Goal: Transaction & Acquisition: Download file/media

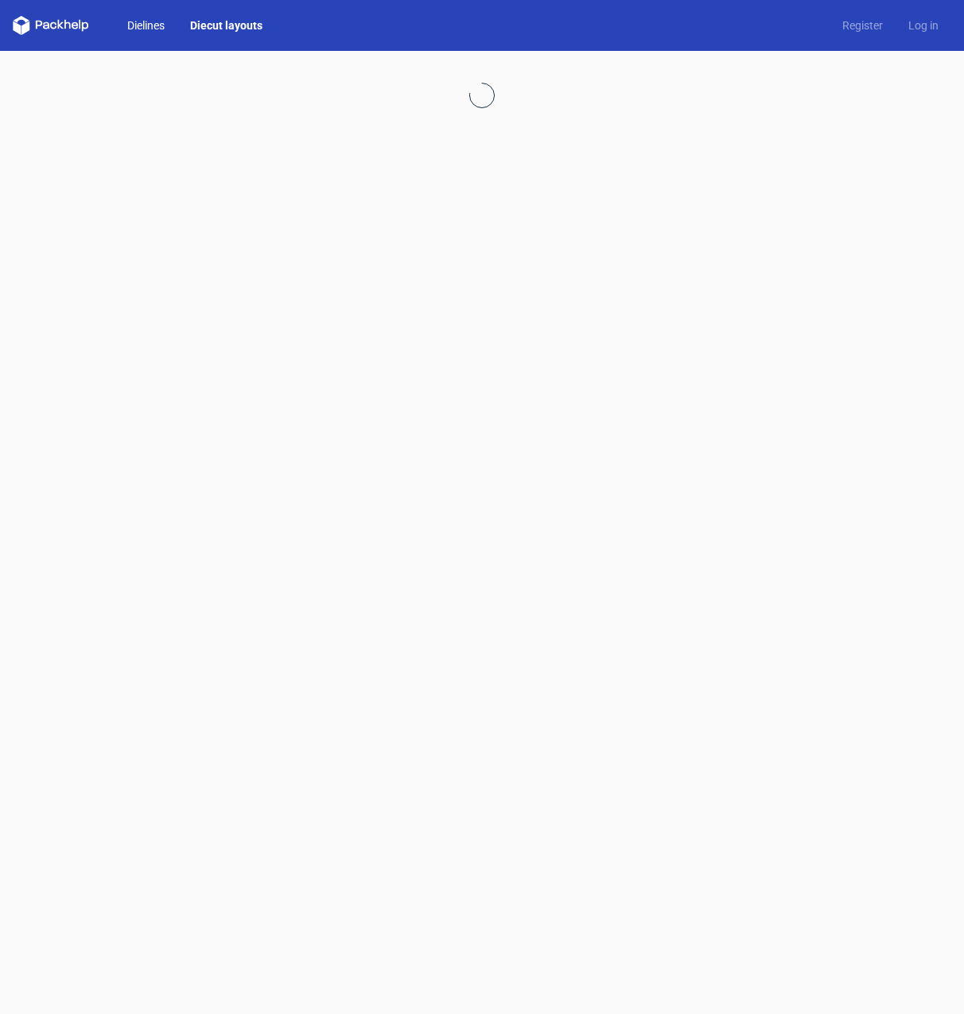
click at [149, 25] on link "Dielines" at bounding box center [145, 25] width 63 height 16
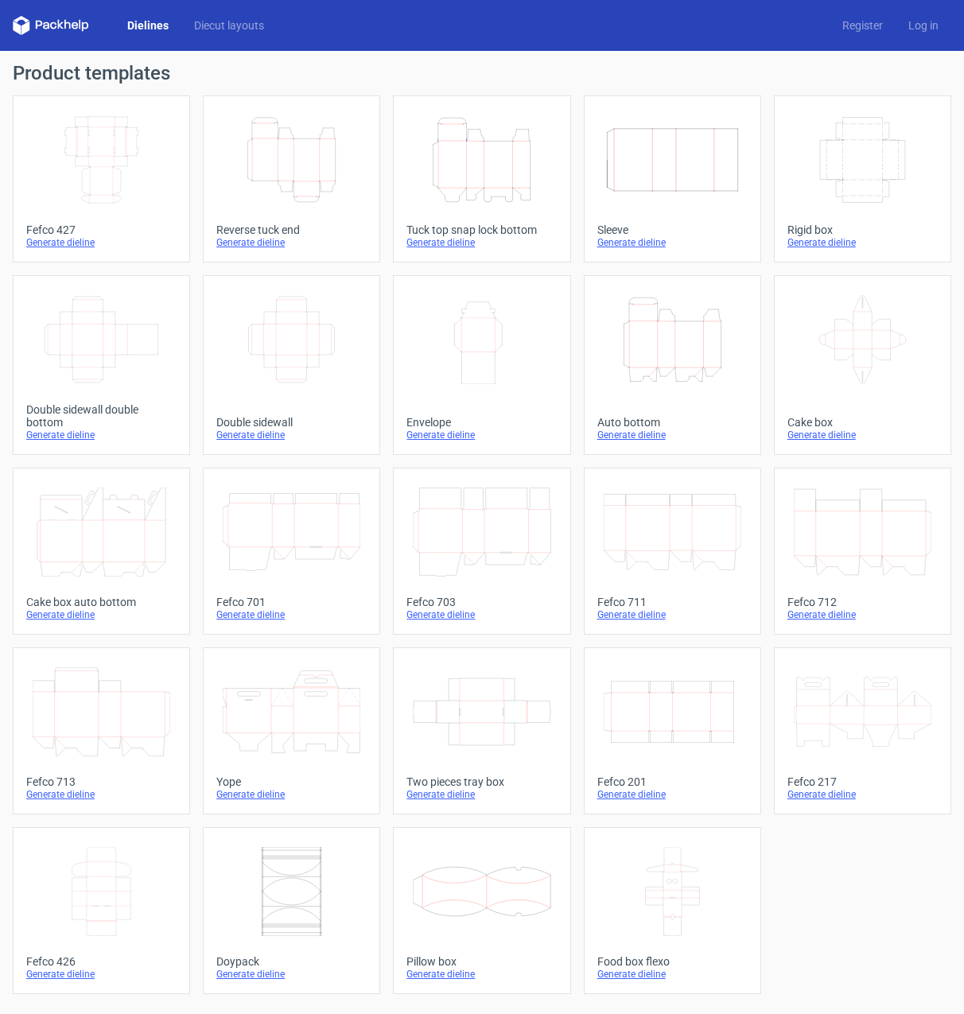
click at [651, 332] on icon "Height Depth Width" at bounding box center [672, 339] width 138 height 89
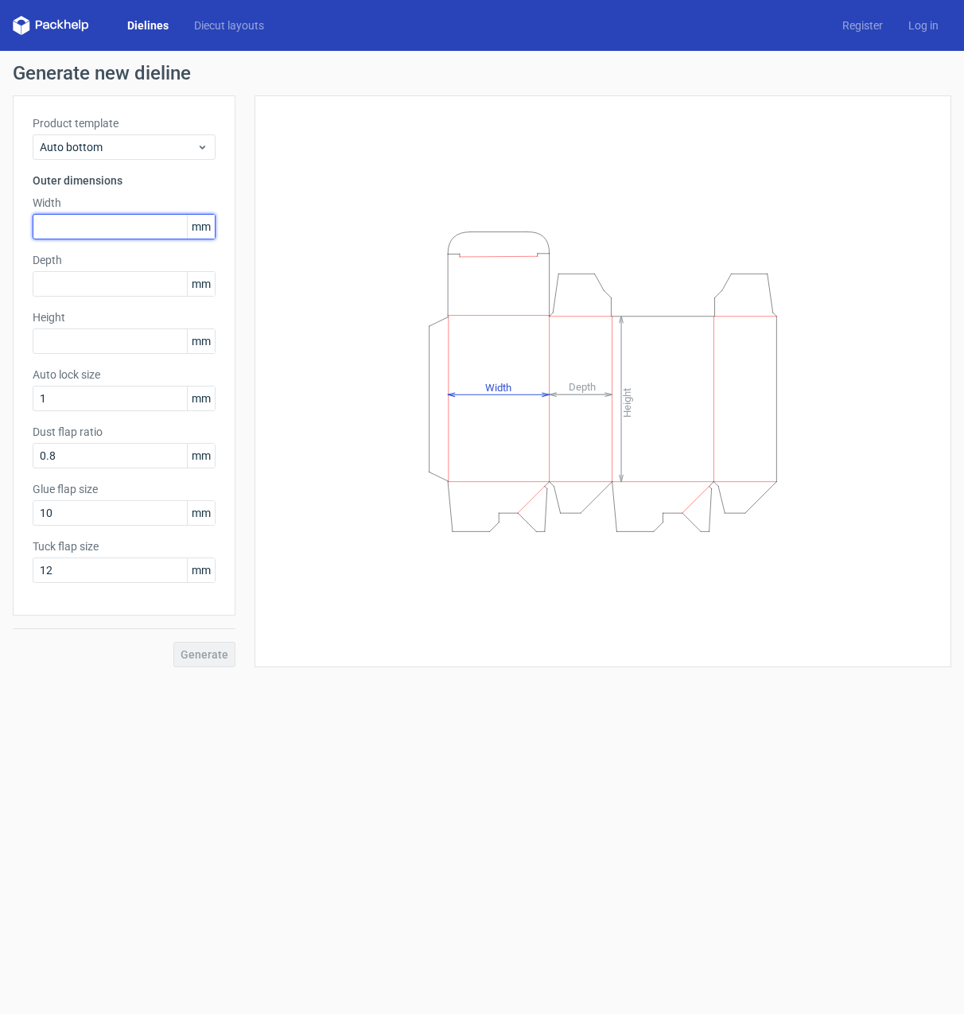
click at [83, 226] on input "text" at bounding box center [124, 226] width 183 height 25
type input "142"
type input "94"
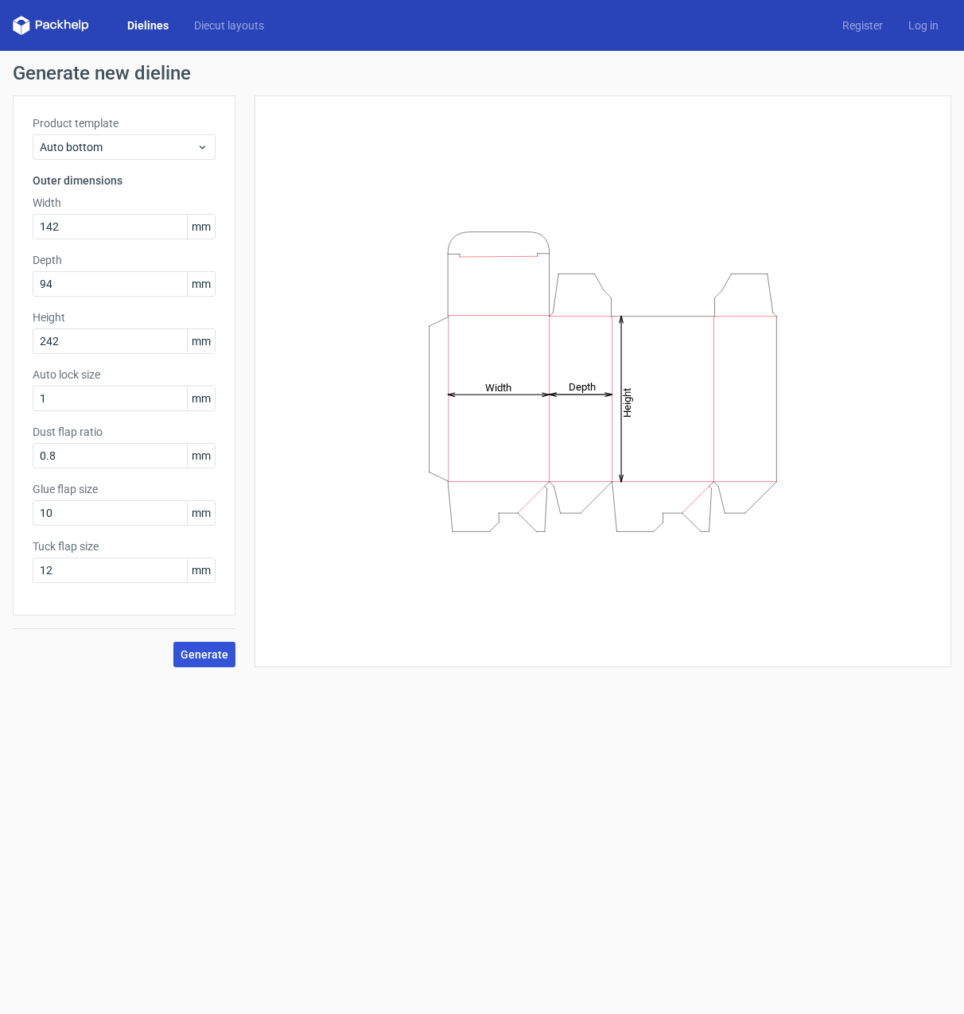
click at [208, 655] on span "Generate" at bounding box center [204, 654] width 48 height 11
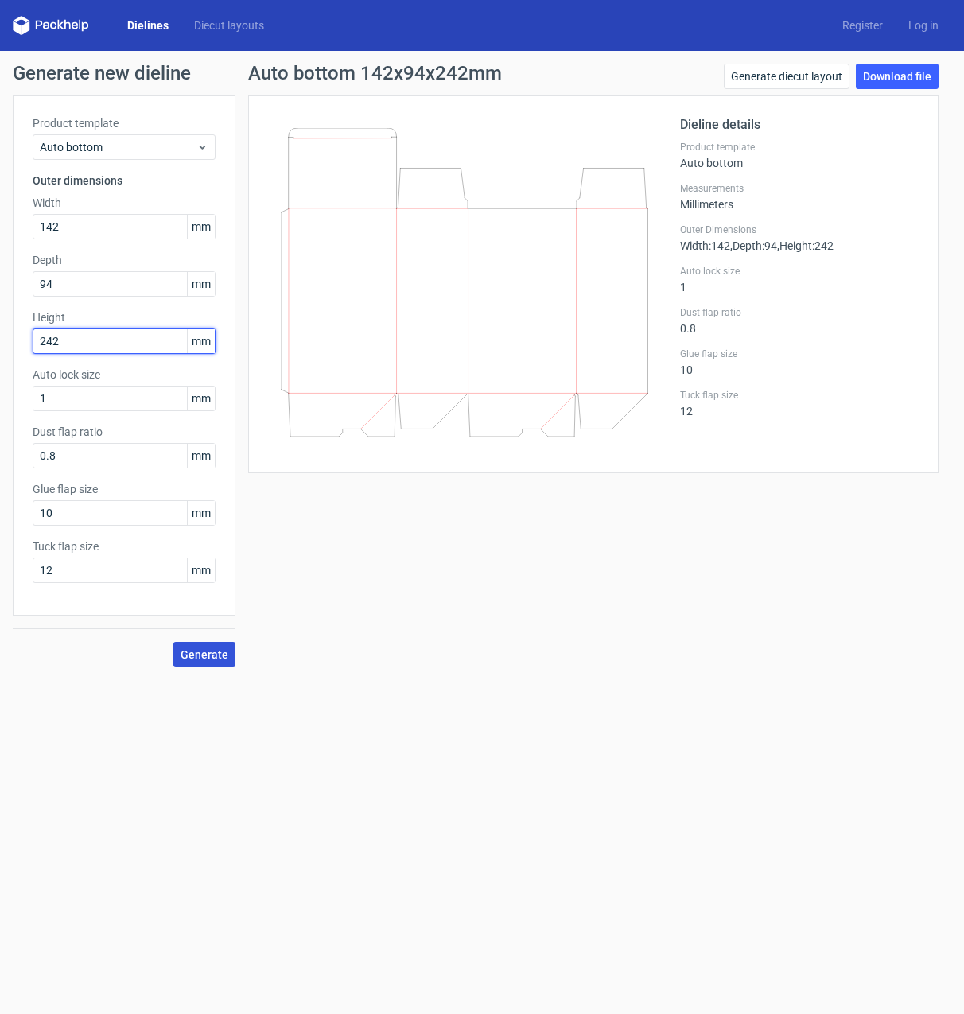
drag, startPoint x: 33, startPoint y: 338, endPoint x: 1, endPoint y: 336, distance: 31.8
click at [0, 339] on div "Generate new dieline Product template Auto bottom Outer dimensions Width 142 mm…" at bounding box center [482, 365] width 964 height 629
type input "224"
click at [209, 660] on span "Generate" at bounding box center [204, 654] width 48 height 11
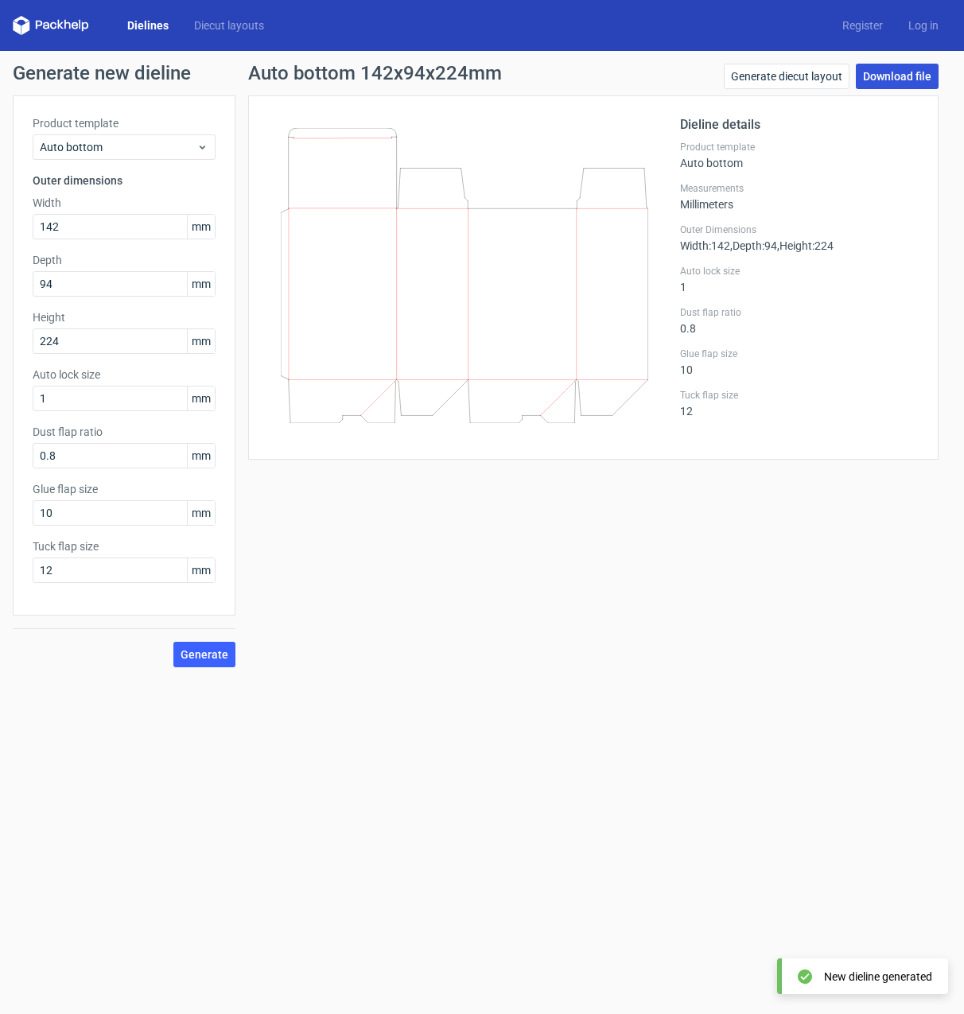
click at [903, 78] on link "Download file" at bounding box center [896, 76] width 83 height 25
